Goal: Information Seeking & Learning: Learn about a topic

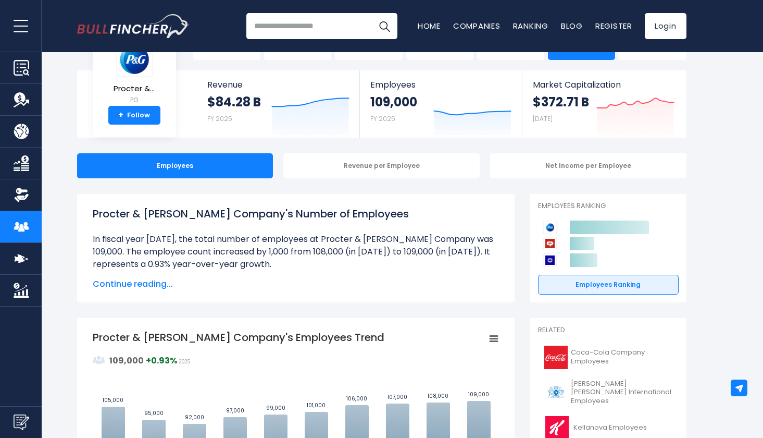
scroll to position [39, 0]
click at [165, 281] on span "Continue reading..." at bounding box center [296, 284] width 406 height 13
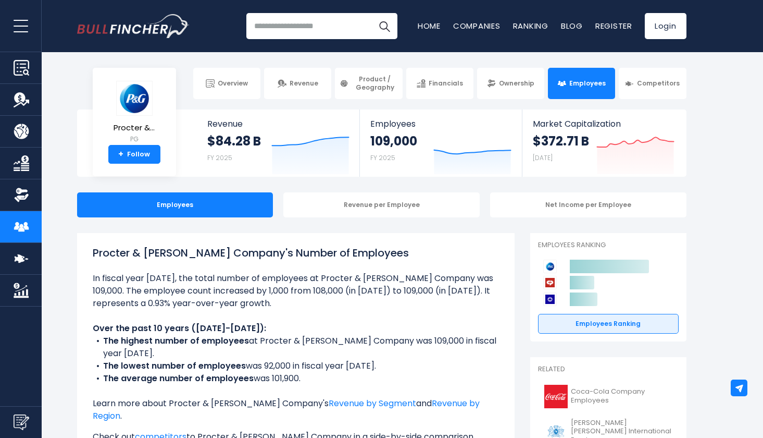
scroll to position [0, 0]
click at [135, 99] on img at bounding box center [134, 98] width 36 height 35
click at [237, 86] on span "Overview" at bounding box center [233, 83] width 30 height 8
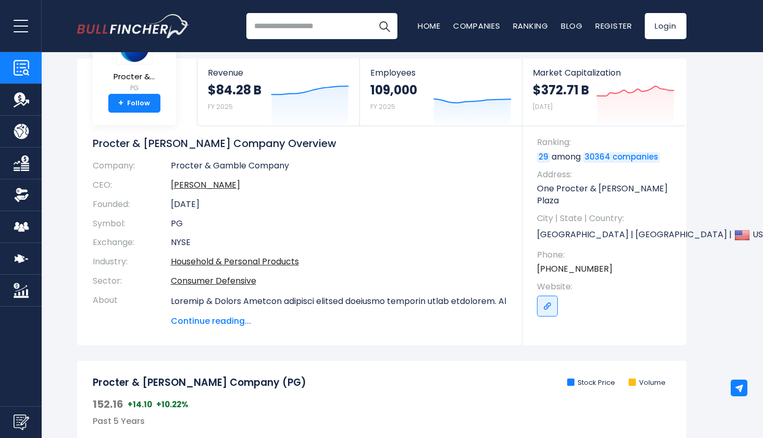
scroll to position [47, 0]
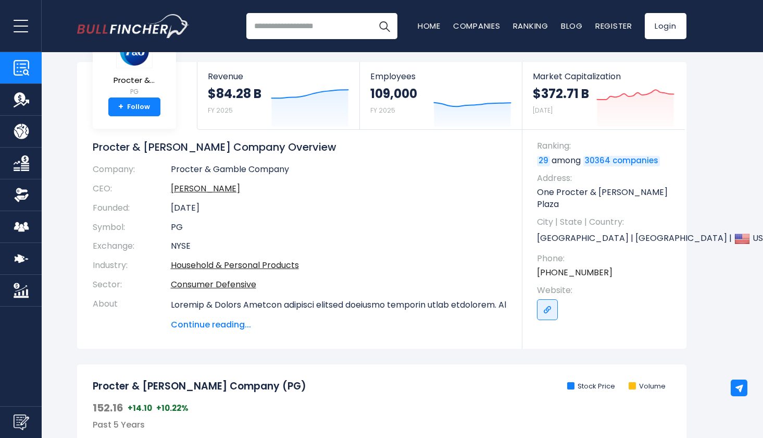
click at [232, 319] on span "Continue reading..." at bounding box center [339, 324] width 336 height 13
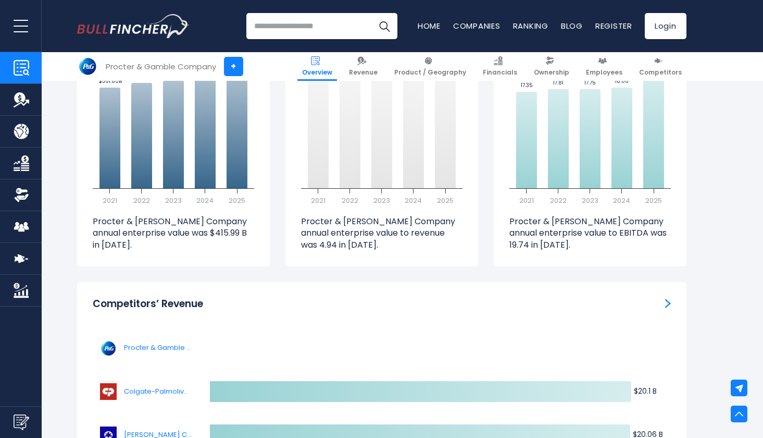
scroll to position [3455, 0]
click at [497, 65] on link "Financials" at bounding box center [500, 66] width 44 height 29
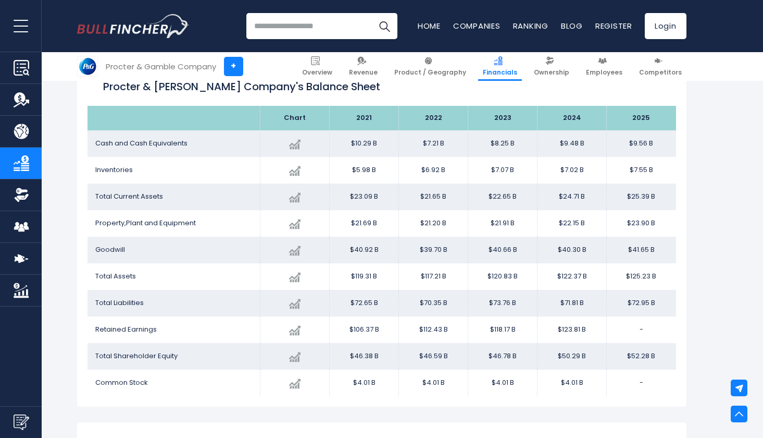
scroll to position [910, 0]
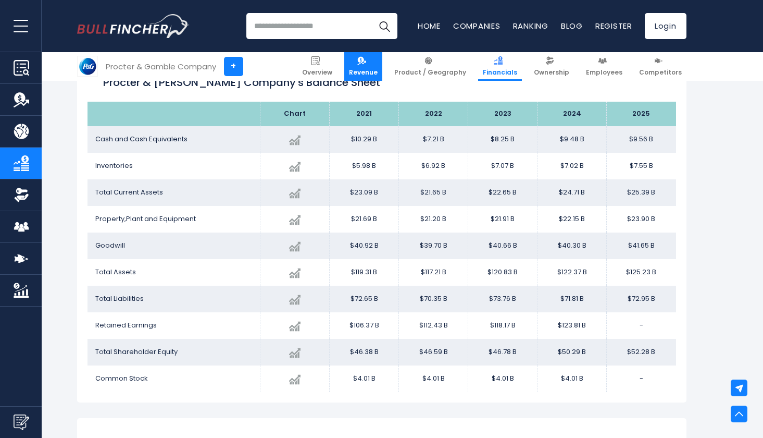
click at [379, 66] on link "Revenue" at bounding box center [363, 66] width 38 height 29
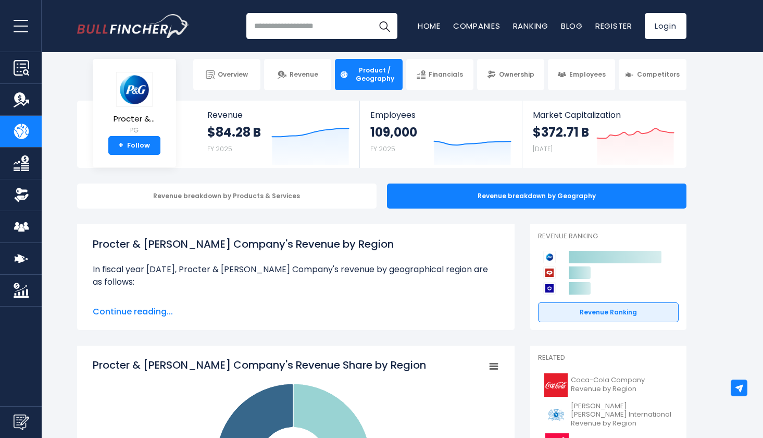
click at [141, 311] on span "Continue reading..." at bounding box center [296, 311] width 406 height 13
